Goal: Task Accomplishment & Management: Manage account settings

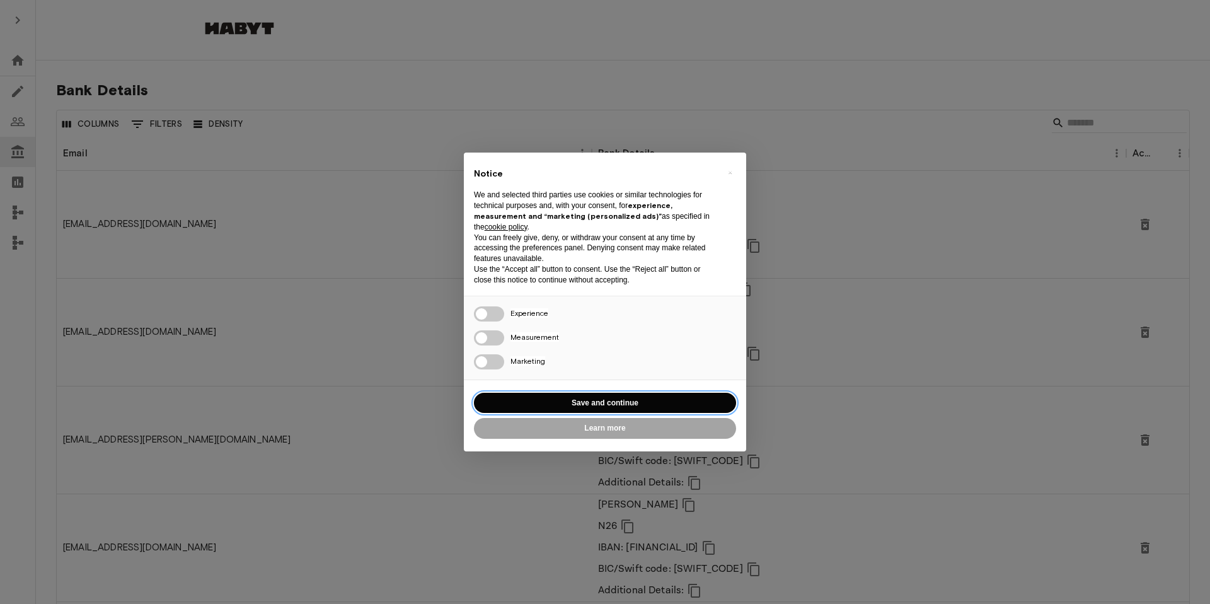
click at [579, 406] on button "Save and continue" at bounding box center [605, 403] width 262 height 21
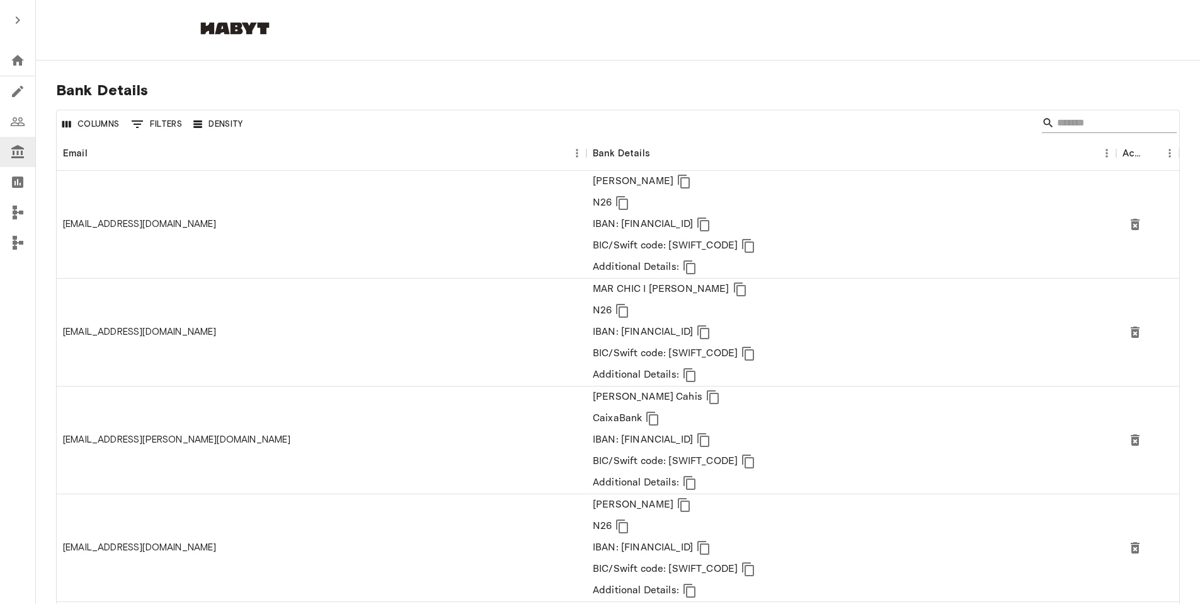
click at [1079, 114] on input "Search" at bounding box center [1107, 123] width 101 height 20
paste input "**********"
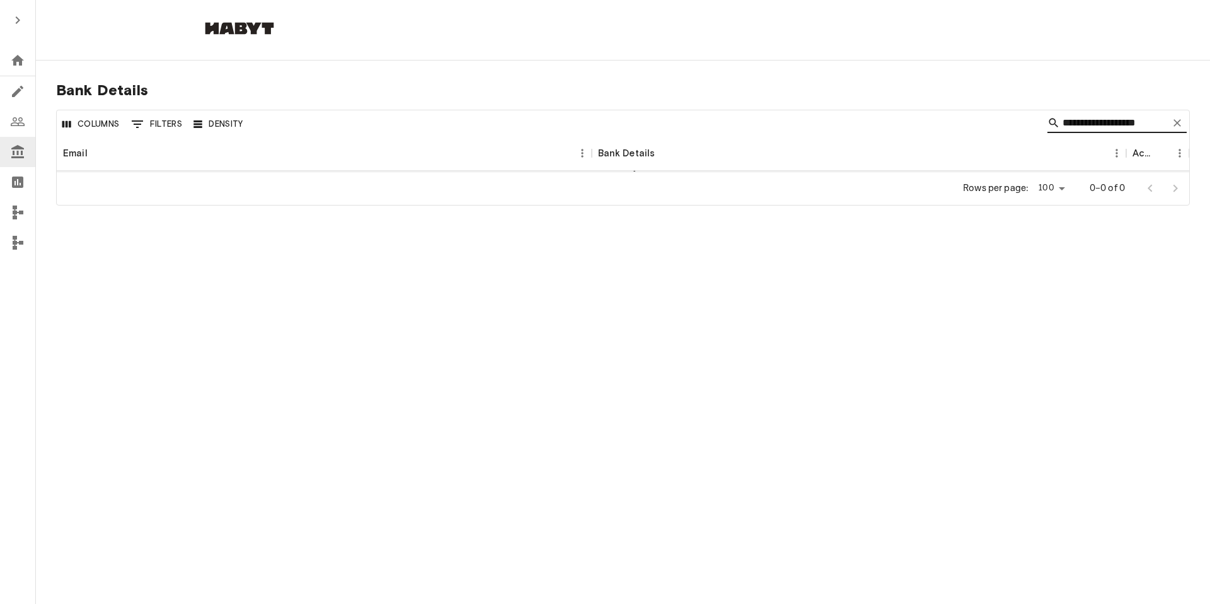
type input "**********"
